Goal: Navigation & Orientation: Find specific page/section

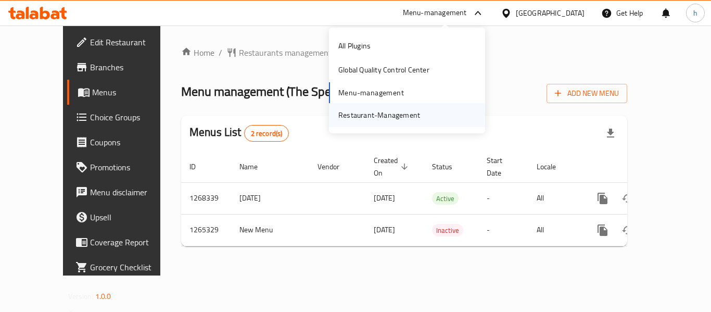
click at [437, 114] on div "Restaurant-Management" at bounding box center [407, 115] width 156 height 24
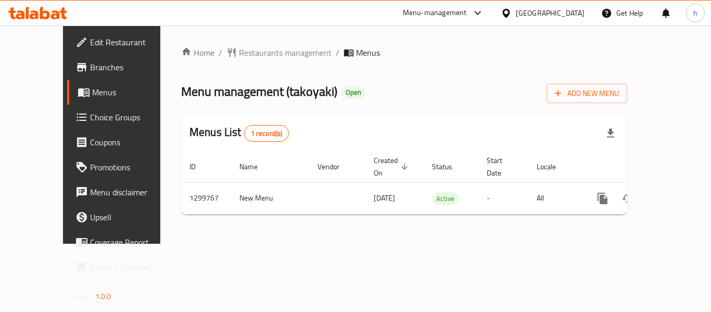
click at [428, 17] on div "Menu-management" at bounding box center [435, 13] width 64 height 12
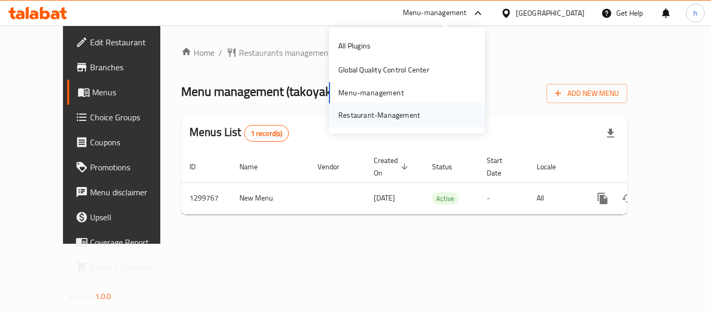
click at [414, 115] on div "Restaurant-Management" at bounding box center [379, 114] width 82 height 11
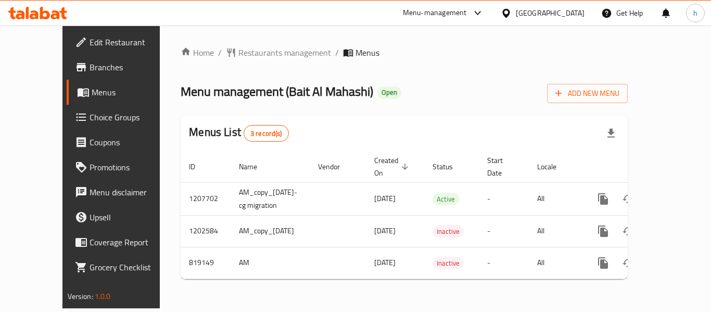
click at [464, 15] on div "Menu-management" at bounding box center [435, 13] width 64 height 12
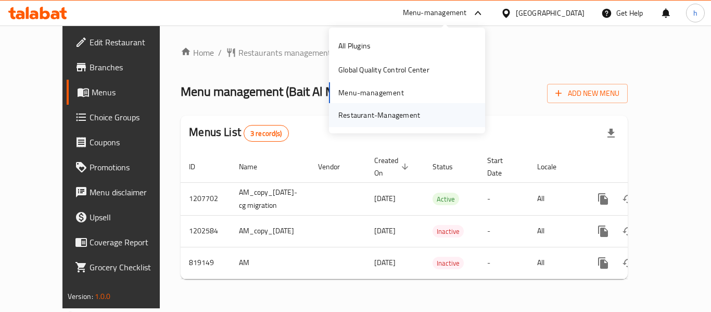
click at [432, 117] on div "Restaurant-Management" at bounding box center [407, 115] width 156 height 24
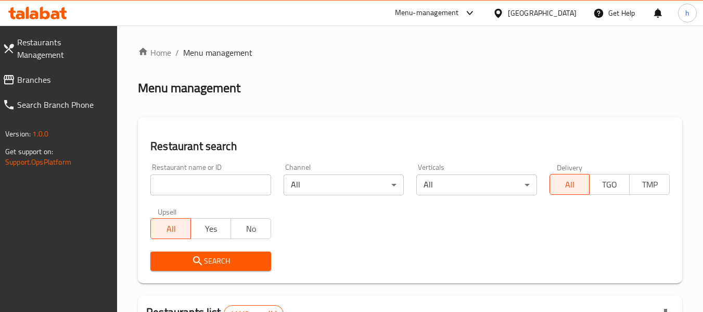
click at [65, 73] on span "Branches" at bounding box center [63, 79] width 92 height 12
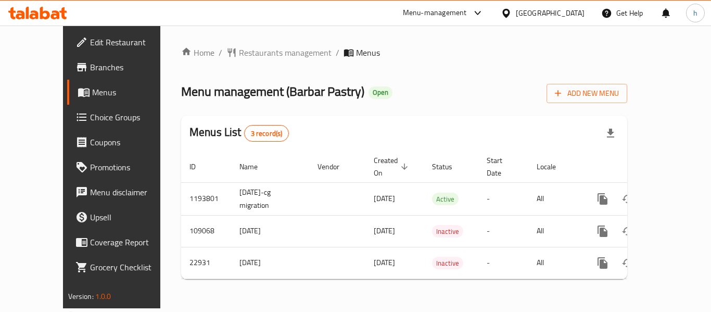
click at [423, 15] on div "Menu-management" at bounding box center [435, 13] width 64 height 12
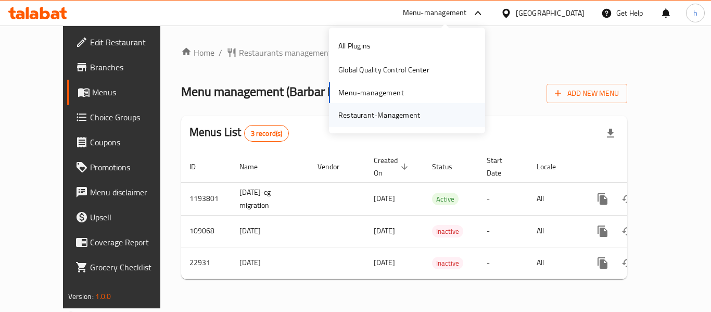
click at [405, 111] on div "Restaurant-Management" at bounding box center [379, 114] width 82 height 11
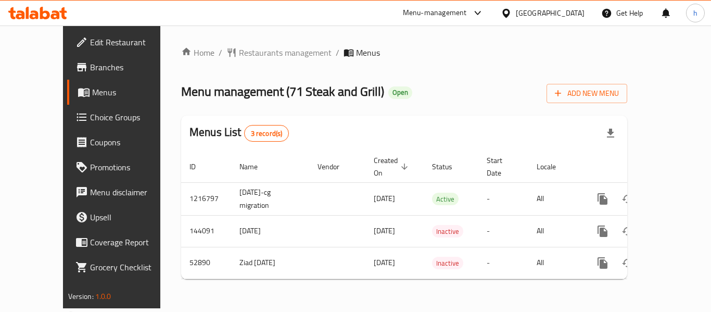
click at [529, 11] on div "[GEOGRAPHIC_DATA]" at bounding box center [550, 12] width 69 height 11
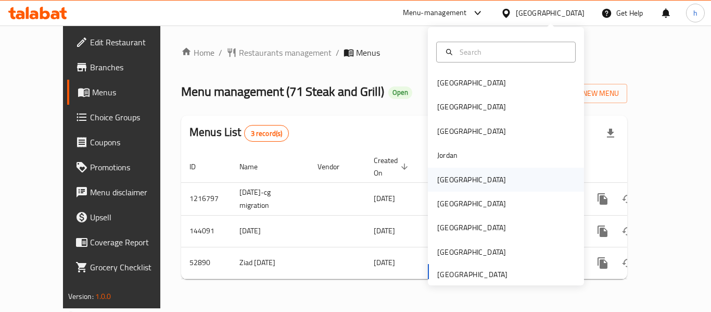
click at [437, 182] on div "Kuwait" at bounding box center [471, 179] width 69 height 11
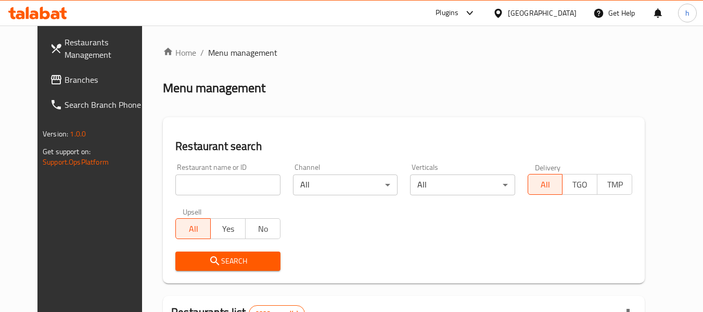
click at [65, 77] on span "Branches" at bounding box center [106, 79] width 82 height 12
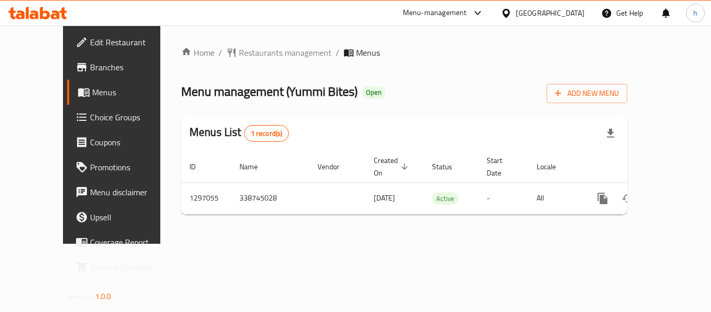
click at [593, 12] on div "Get Help" at bounding box center [622, 13] width 59 height 25
click at [586, 14] on div "Kuwait" at bounding box center [542, 13] width 100 height 25
click at [569, 14] on div "Kuwait" at bounding box center [550, 12] width 69 height 11
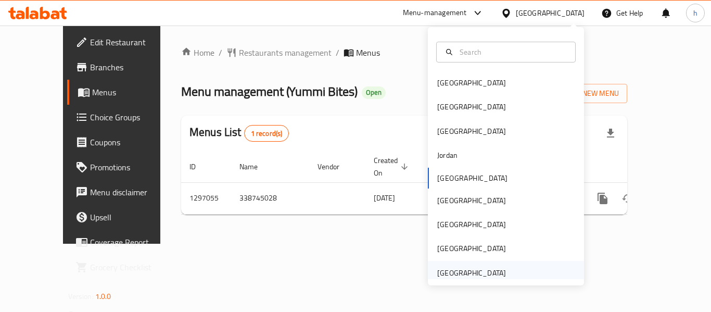
click at [495, 272] on div "United Arab Emirates" at bounding box center [471, 272] width 69 height 11
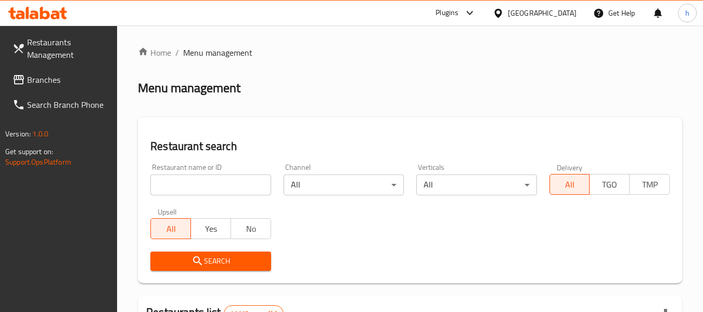
click at [87, 83] on span "Branches" at bounding box center [68, 79] width 82 height 12
click at [55, 73] on link "Branches" at bounding box center [55, 79] width 123 height 25
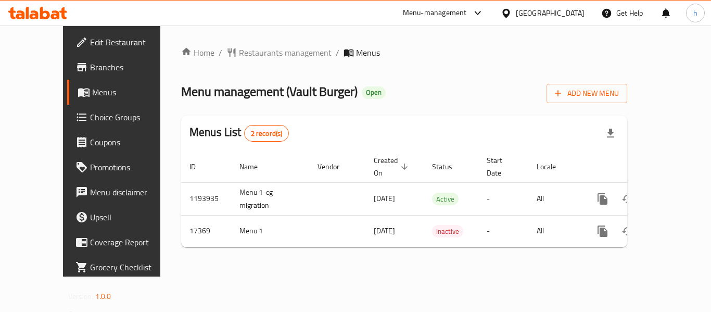
click at [441, 6] on div "Menu-management" at bounding box center [443, 13] width 98 height 25
click at [451, 15] on div "Menu-management" at bounding box center [435, 13] width 64 height 12
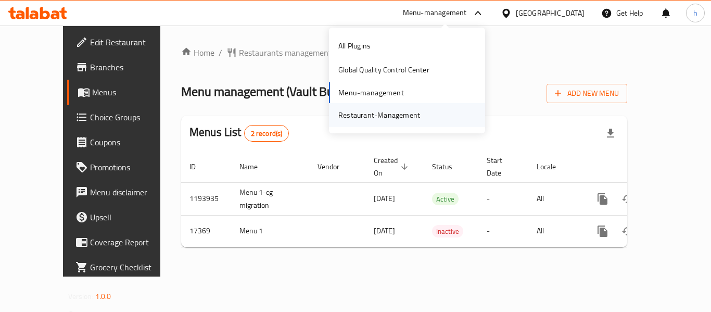
click at [403, 114] on div "Restaurant-Management" at bounding box center [379, 114] width 82 height 11
